Goal: Task Accomplishment & Management: Use online tool/utility

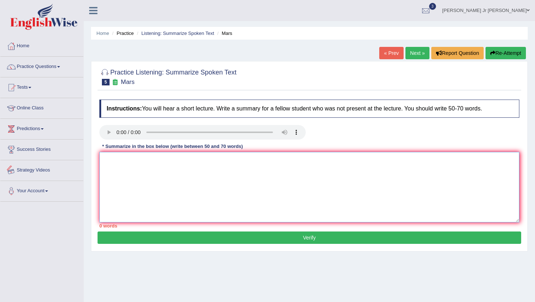
click at [135, 169] on textarea at bounding box center [309, 187] width 420 height 71
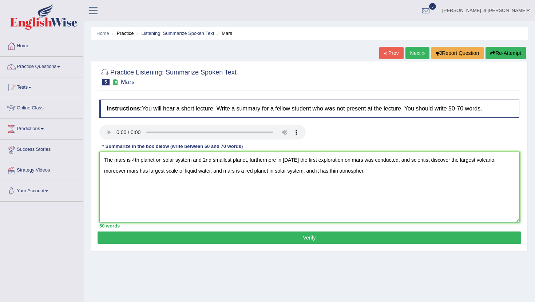
type textarea "The mars is 4th planet on solar system and 2nd smallest planet, furthermore in …"
click at [201, 240] on button "Verify" at bounding box center [308, 238] width 423 height 12
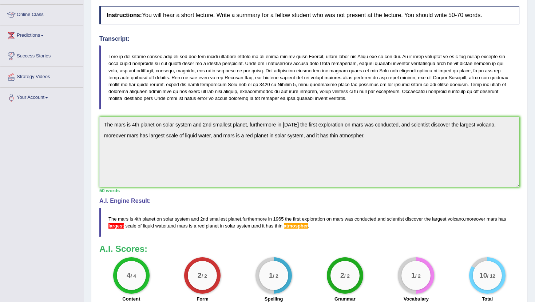
scroll to position [95, 0]
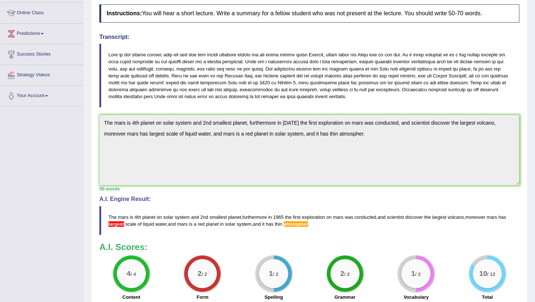
click at [308, 223] on span "atmospher" at bounding box center [296, 224] width 24 height 5
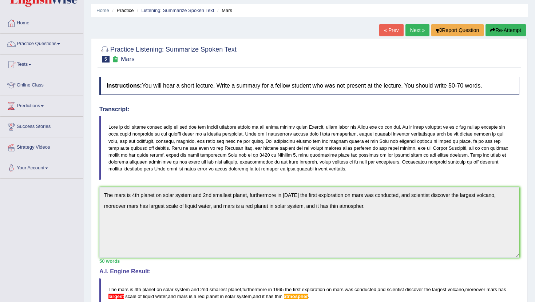
scroll to position [0, 0]
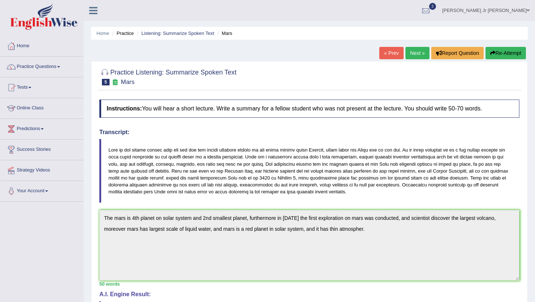
click at [417, 56] on link "Next »" at bounding box center [417, 53] width 24 height 12
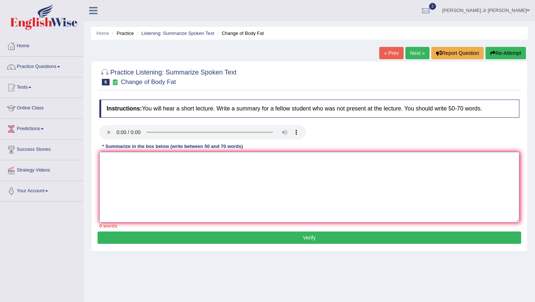
click at [113, 154] on textarea at bounding box center [309, 187] width 420 height 71
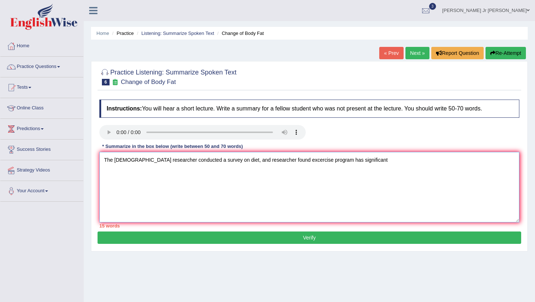
click at [331, 161] on textarea "The canadian researcher conducted a survey on diet, and researcher found excerc…" at bounding box center [309, 187] width 420 height 71
click at [328, 160] on textarea "The canadian researcher conducted a survey on diet, and researcher found excerc…" at bounding box center [309, 187] width 420 height 71
click at [392, 160] on textarea "The canadian researcher conducted a survey on diet, and researcher found excerc…" at bounding box center [309, 187] width 420 height 71
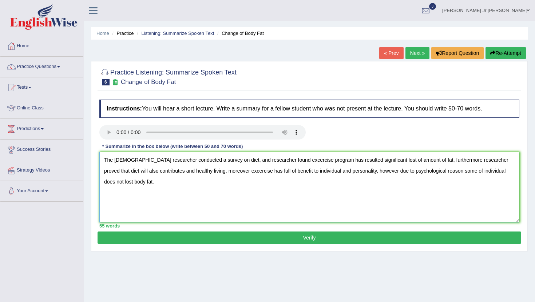
type textarea "The canadian researcher conducted a survey on diet, and researcher found excerc…"
click at [379, 244] on button "Verify" at bounding box center [308, 238] width 423 height 12
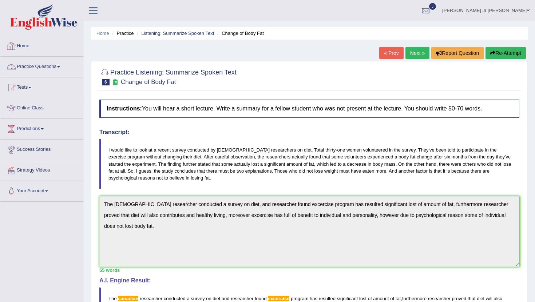
click at [25, 44] on link "Home" at bounding box center [41, 45] width 83 height 18
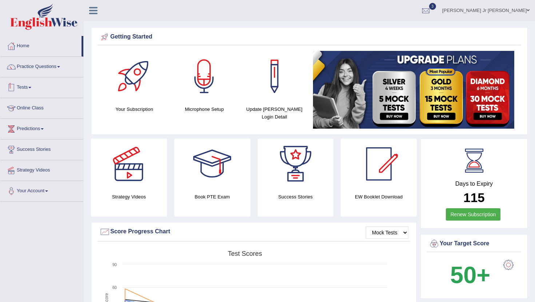
click at [28, 91] on link "Tests" at bounding box center [41, 86] width 83 height 18
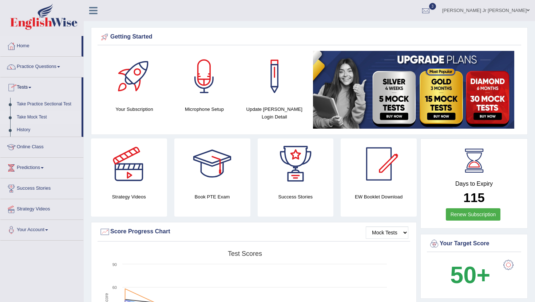
click at [35, 118] on link "Take Mock Test" at bounding box center [47, 117] width 68 height 13
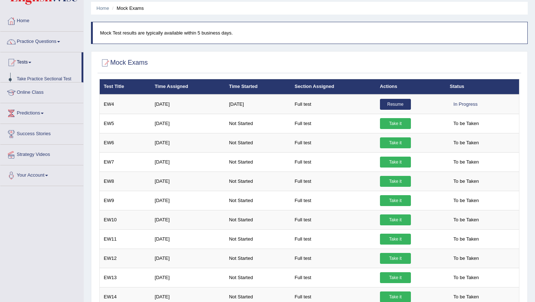
scroll to position [25, 0]
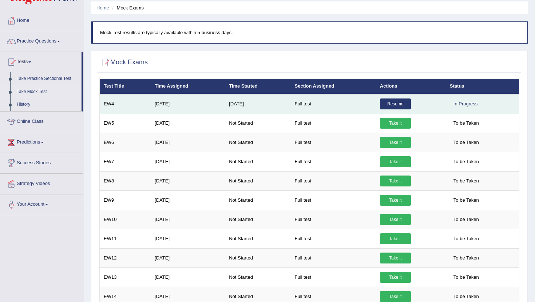
click at [387, 107] on link "Resume" at bounding box center [395, 104] width 31 height 11
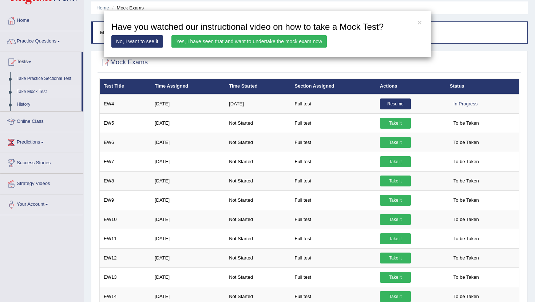
click at [287, 40] on link "Yes, I have seen that and want to undertake the mock exam now" at bounding box center [248, 41] width 155 height 12
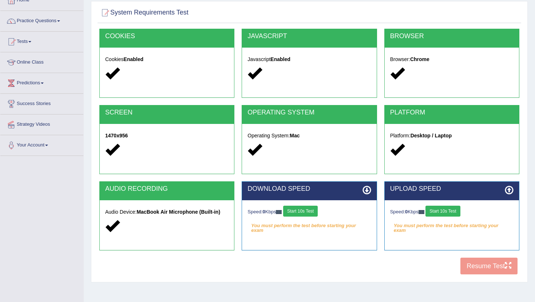
scroll to position [48, 0]
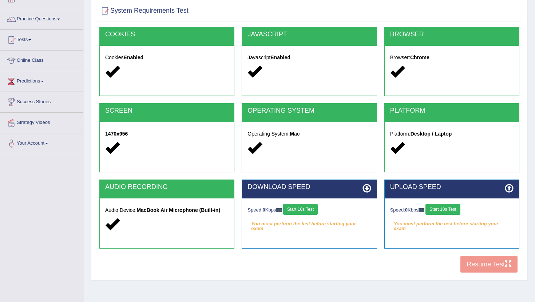
click at [299, 206] on button "Start 10s Test" at bounding box center [300, 209] width 35 height 11
click at [445, 211] on button "Start 10s Test" at bounding box center [442, 209] width 35 height 11
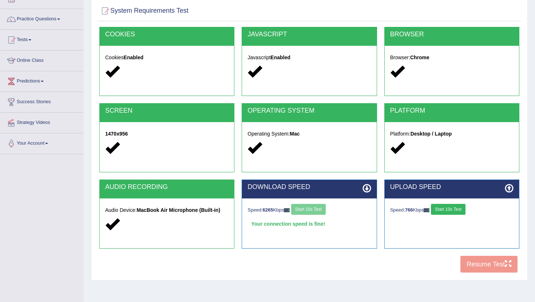
click at [440, 213] on button "Start 10s Test" at bounding box center [448, 209] width 35 height 11
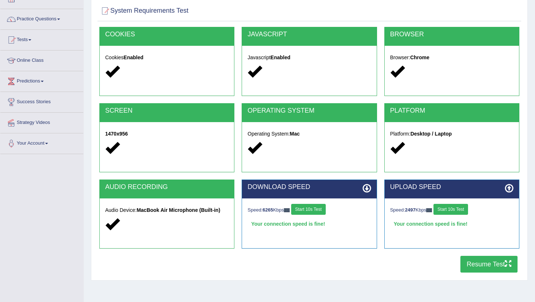
click at [469, 260] on button "Resume Test" at bounding box center [488, 264] width 57 height 17
